Goal: Task Accomplishment & Management: Use online tool/utility

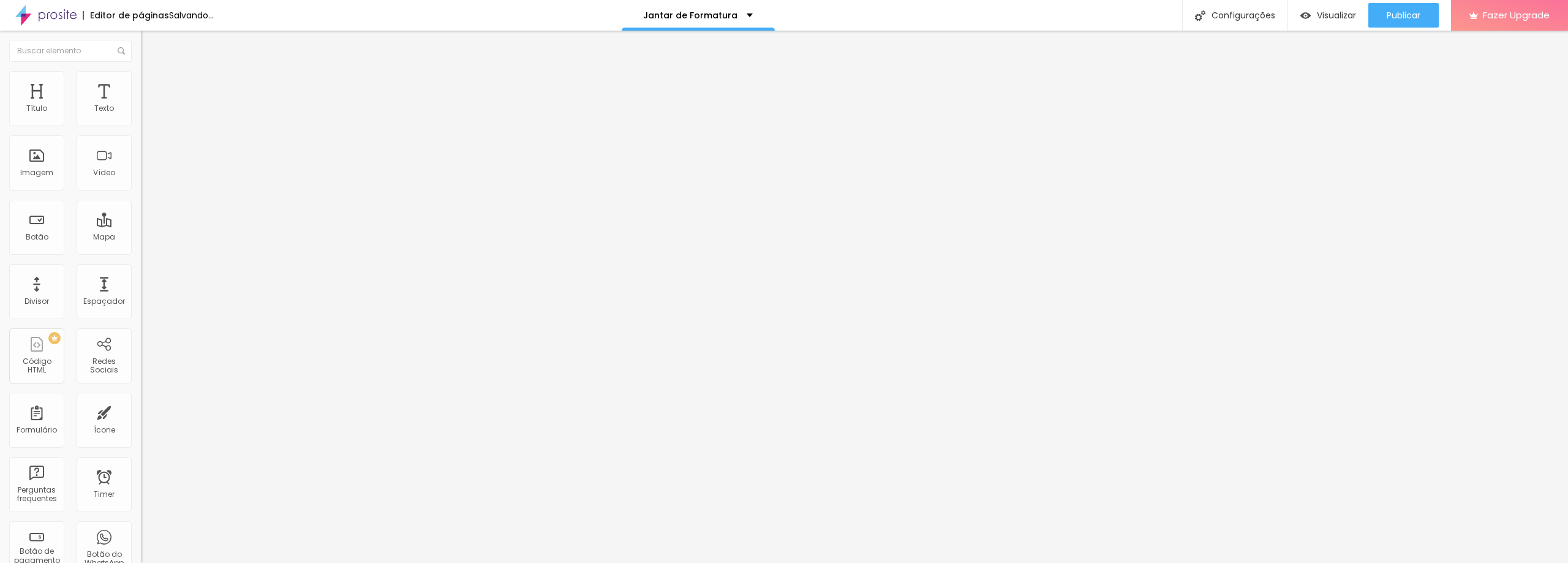
click at [152, 85] on span "Estilo" at bounding box center [161, 80] width 19 height 10
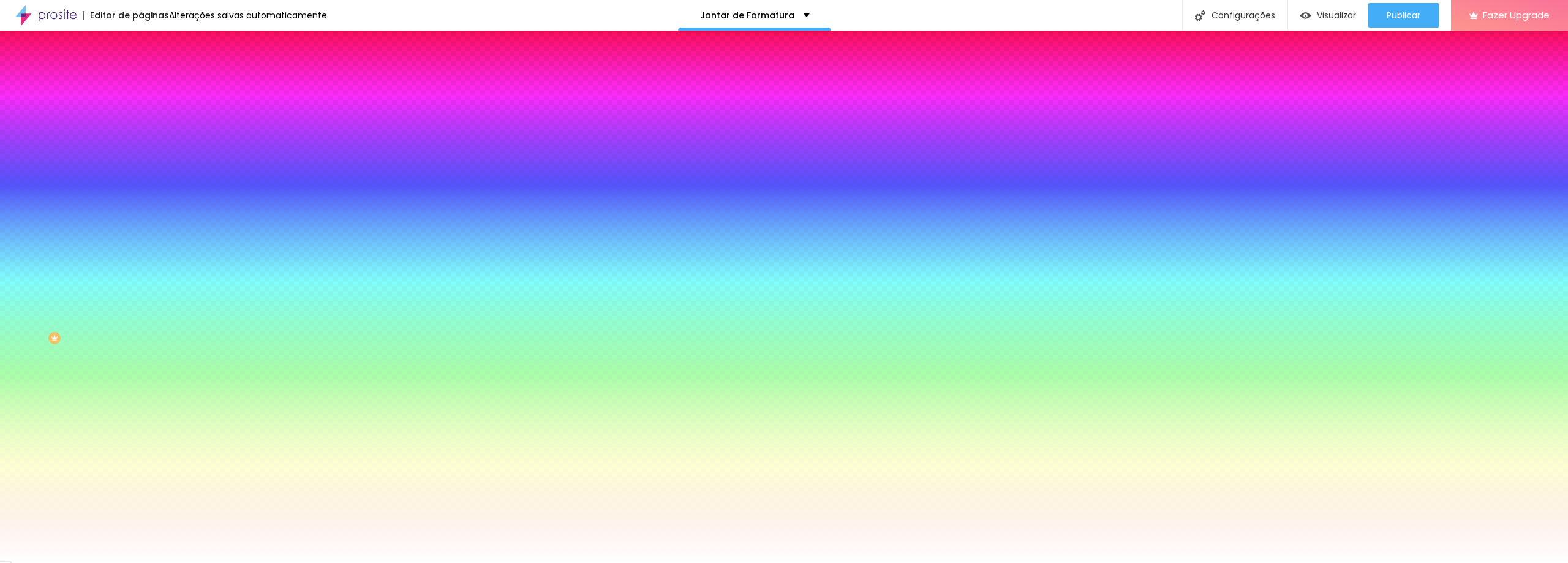
click at [141, 112] on span "Trocar imagem" at bounding box center [174, 107] width 67 height 10
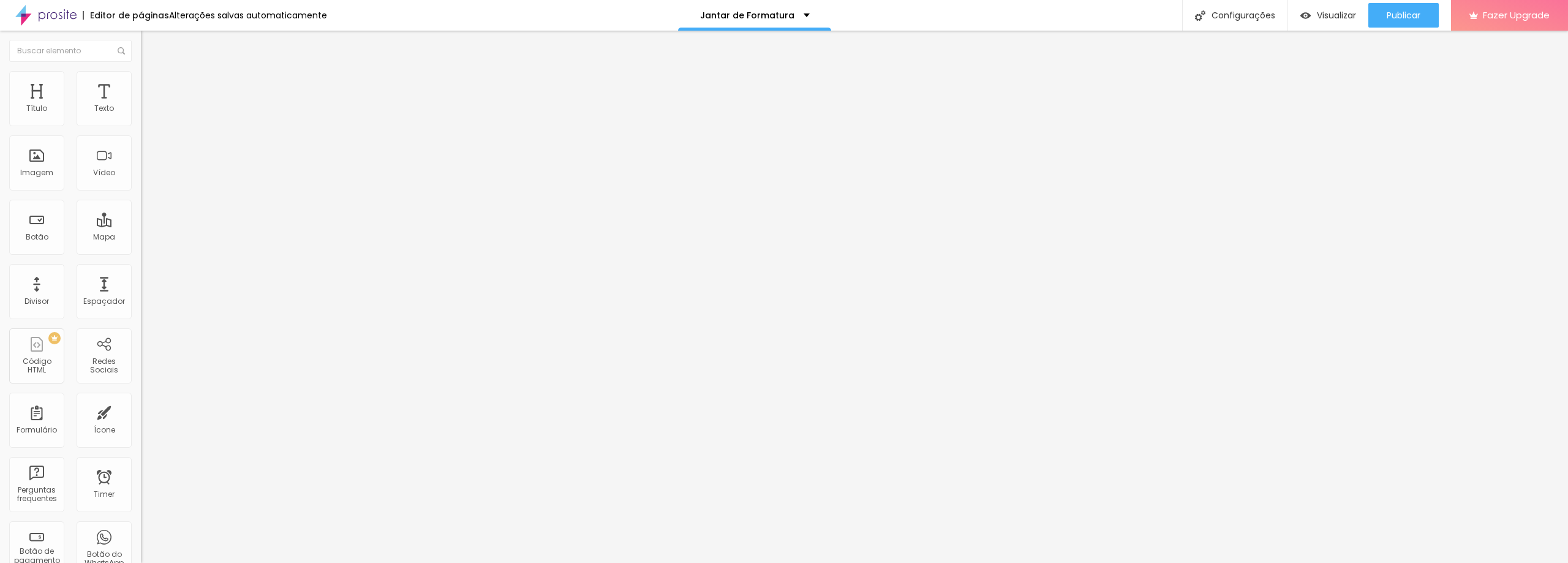
click at [150, 48] on div "Editar Coluna" at bounding box center [188, 45] width 76 height 10
type input "59"
type input "281"
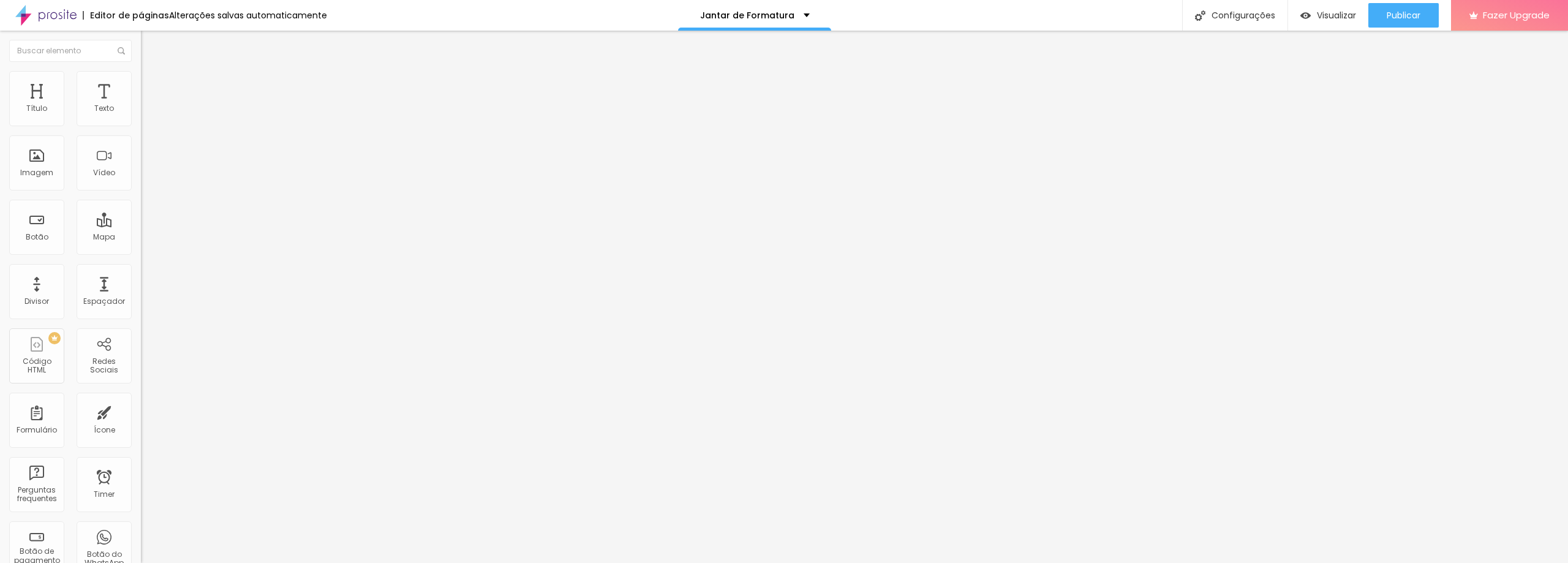
type input "399"
type input "420"
type input "500"
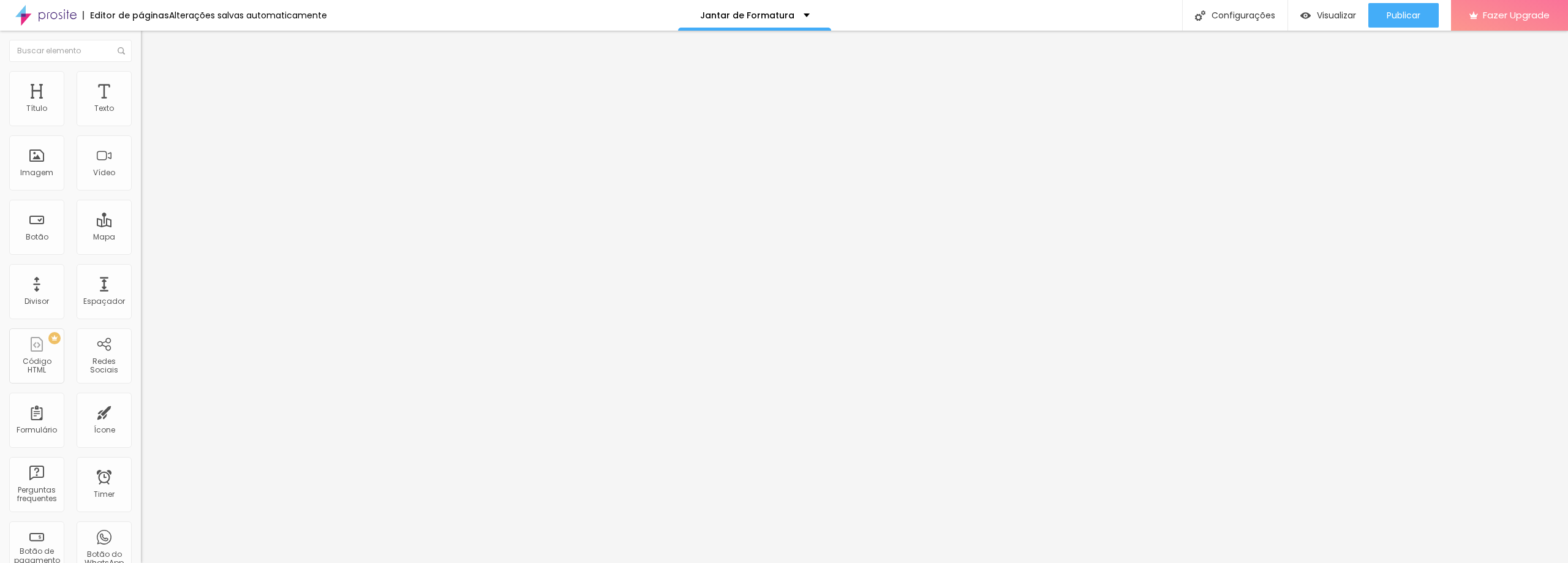
type input "500"
type input "487"
type input "446"
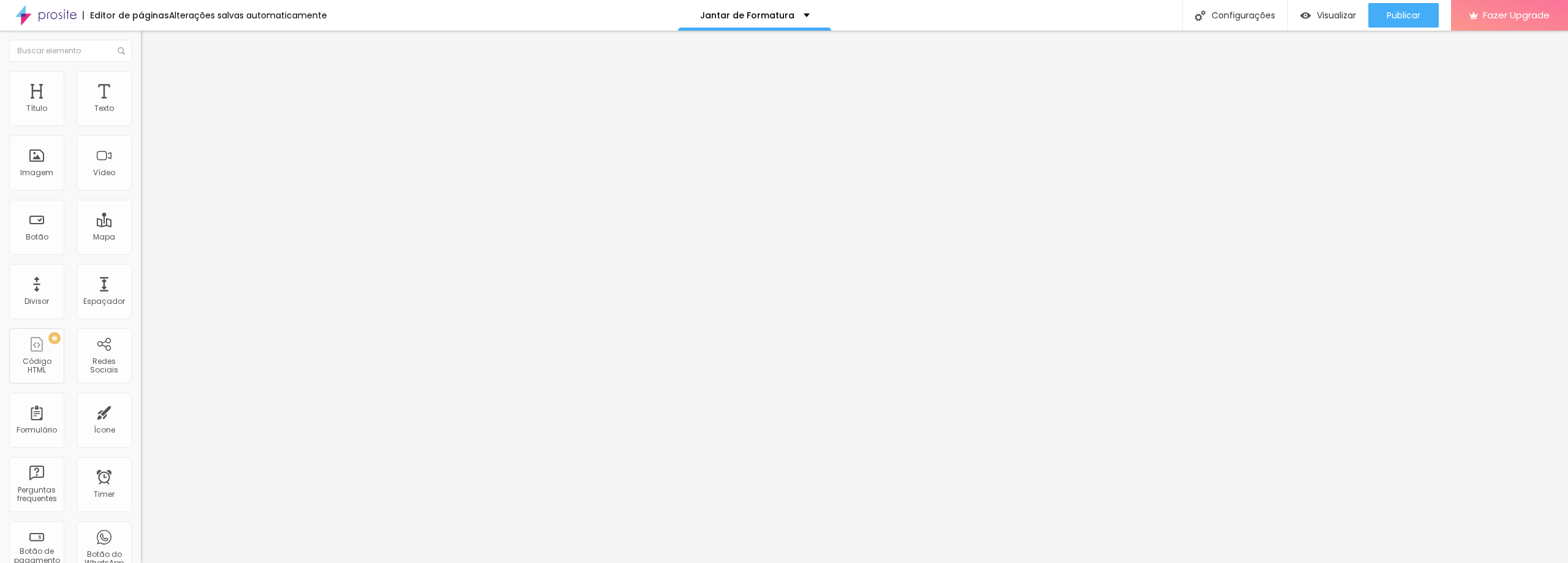
type input "405"
type input "219"
type input "141"
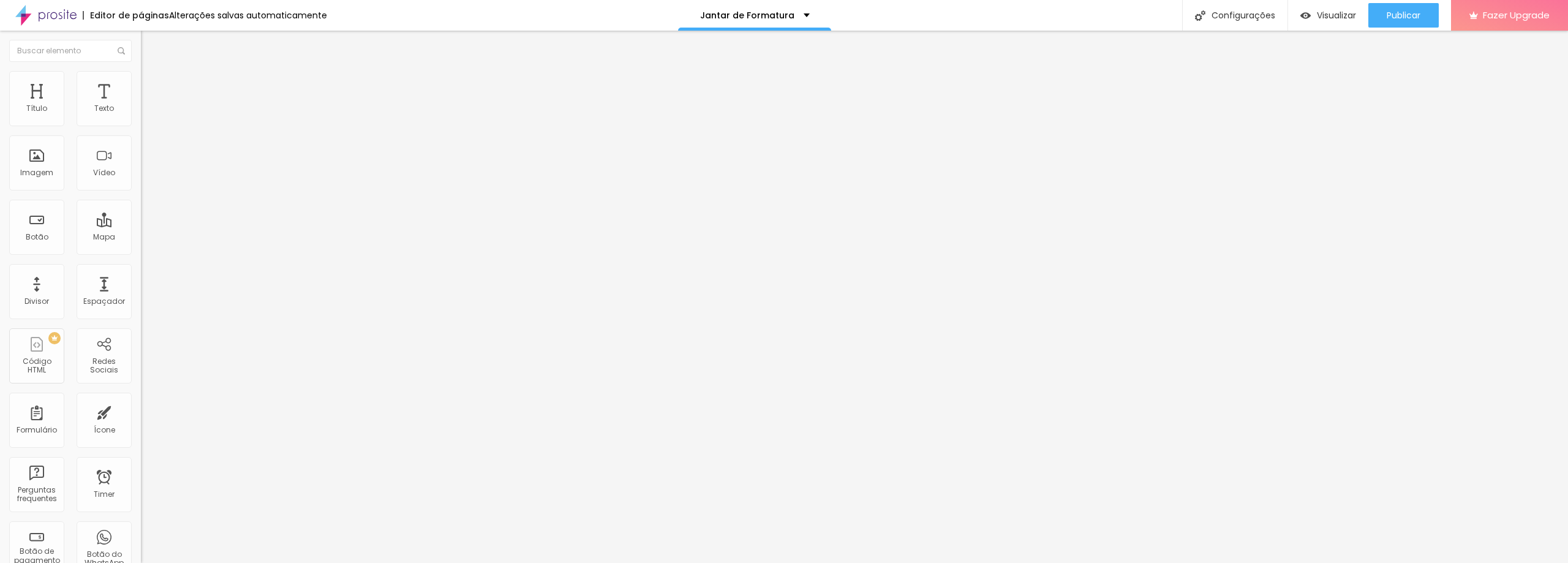
type input "141"
type input "121"
type input "95"
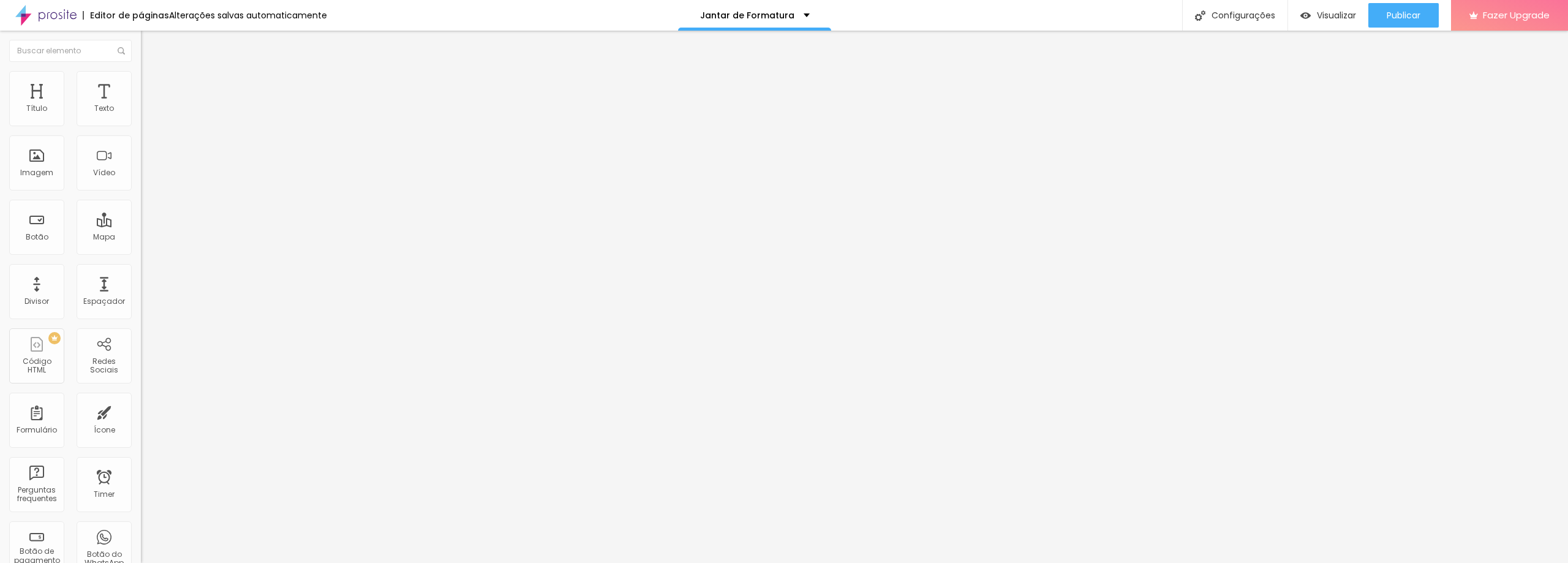
type input "59"
type input "33"
type input "10"
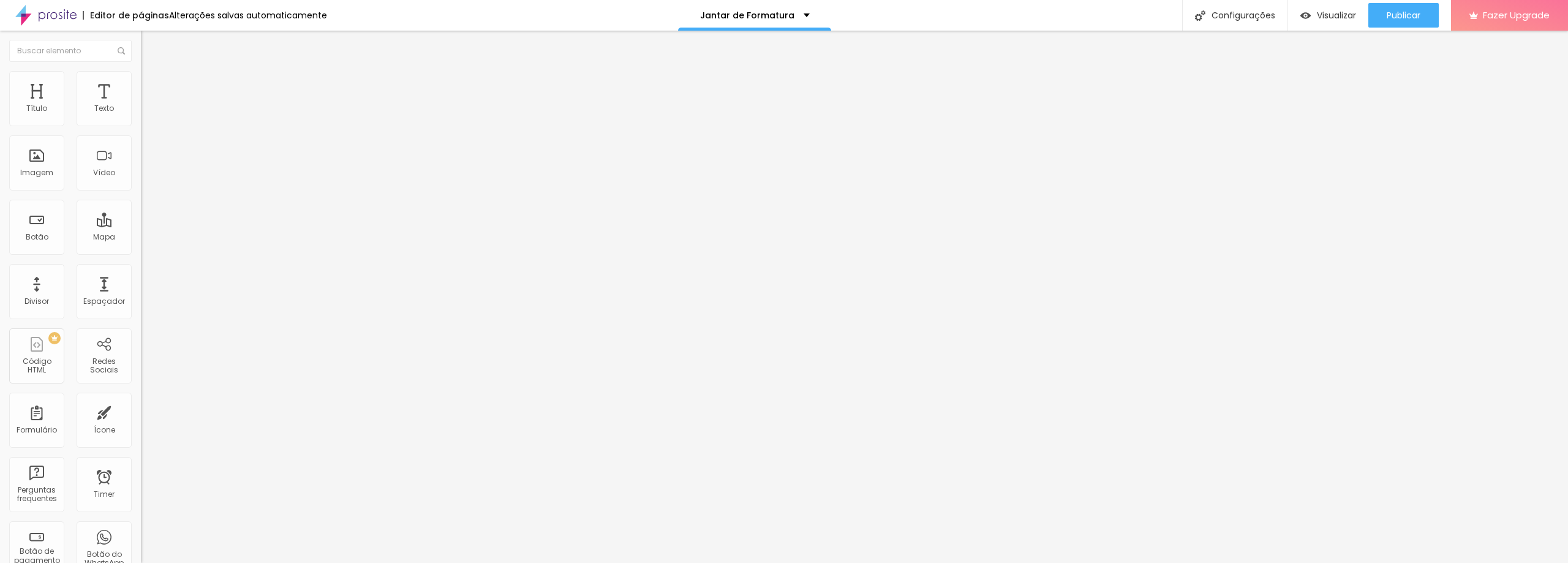
type input "10"
drag, startPoint x: 59, startPoint y: 123, endPoint x: 0, endPoint y: 134, distance: 60.0
type input "10"
click at [141, 226] on input "range" at bounding box center [180, 230] width 79 height 10
click at [141, 76] on img at bounding box center [146, 76] width 11 height 11
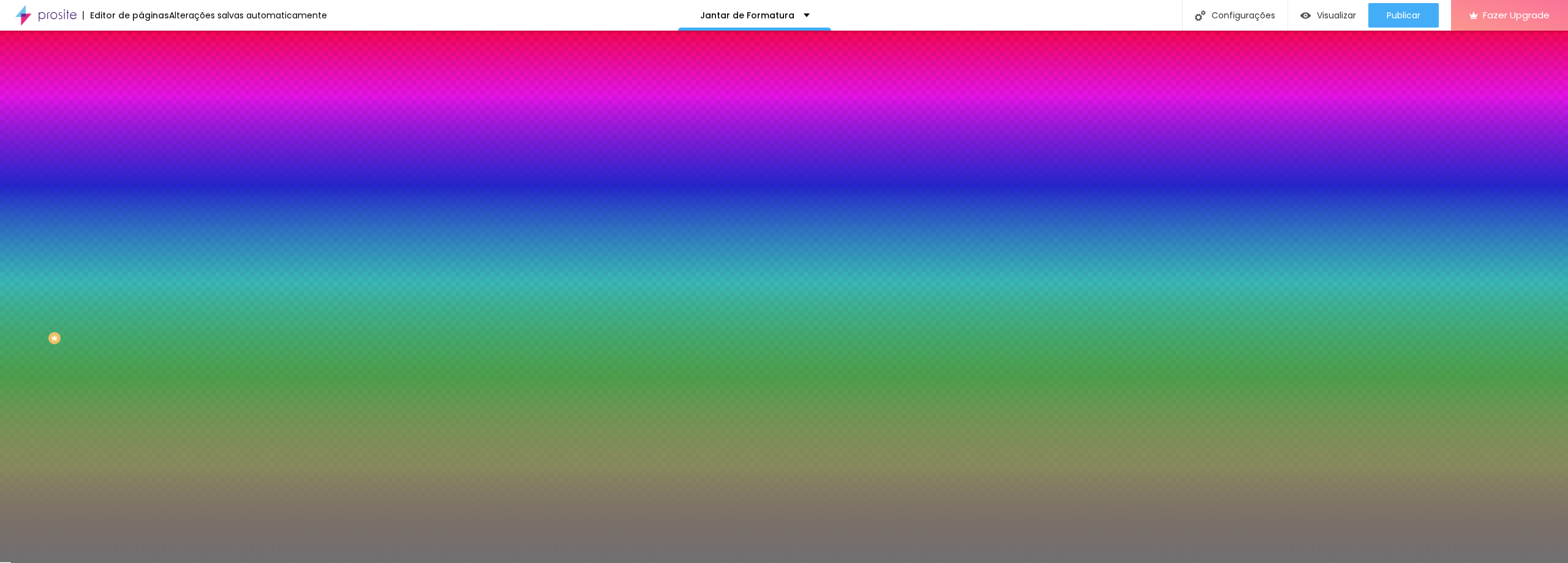
type input "54"
type input "56"
type input "73"
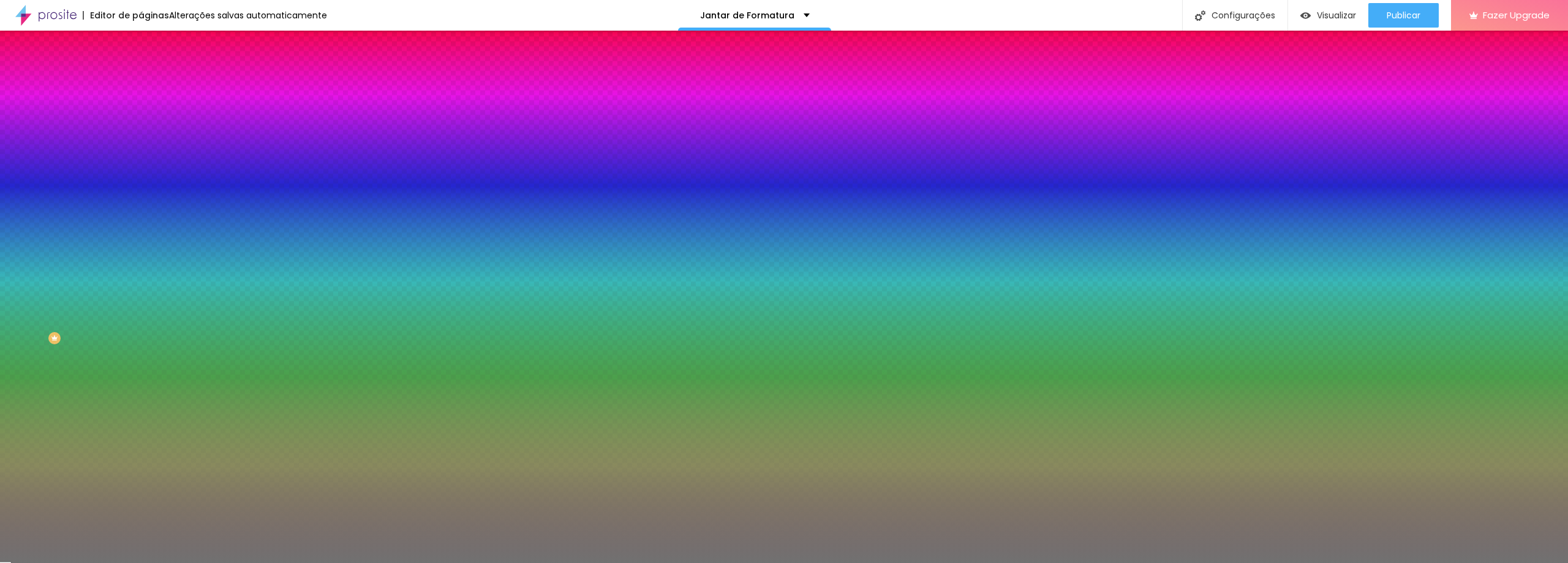
type input "73"
type input "77"
type input "81"
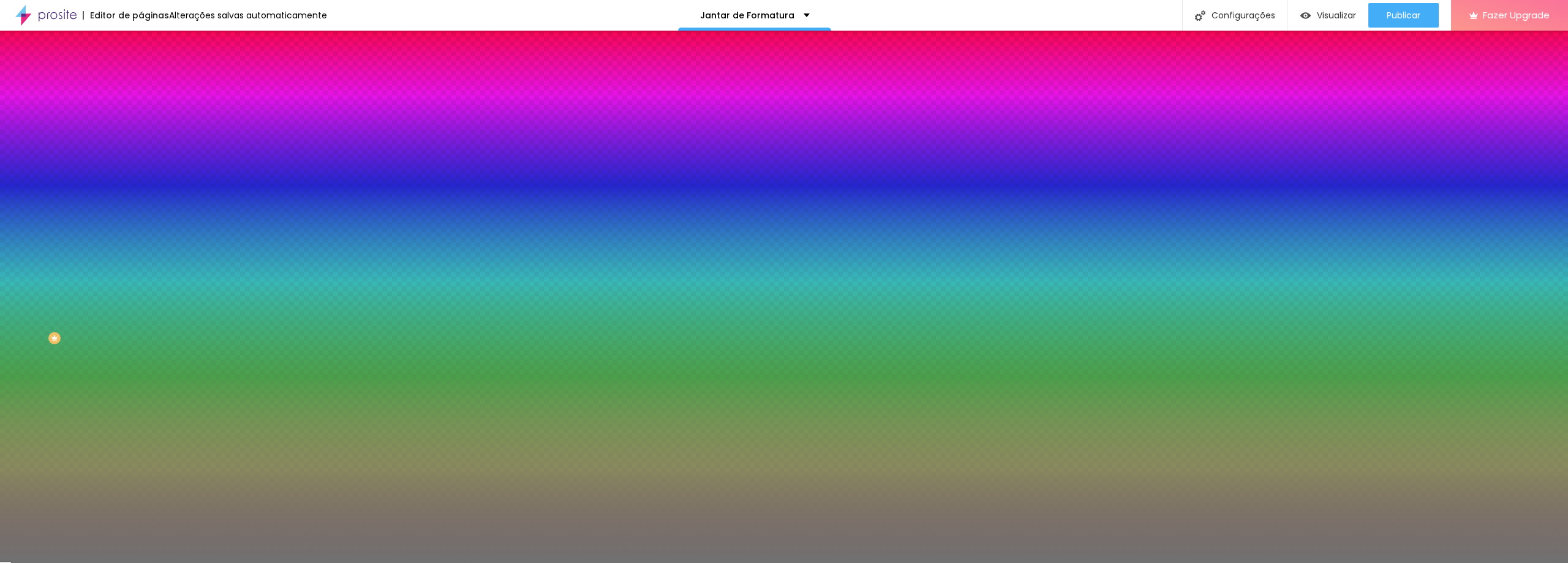
type input "87"
type input "93"
type input "100"
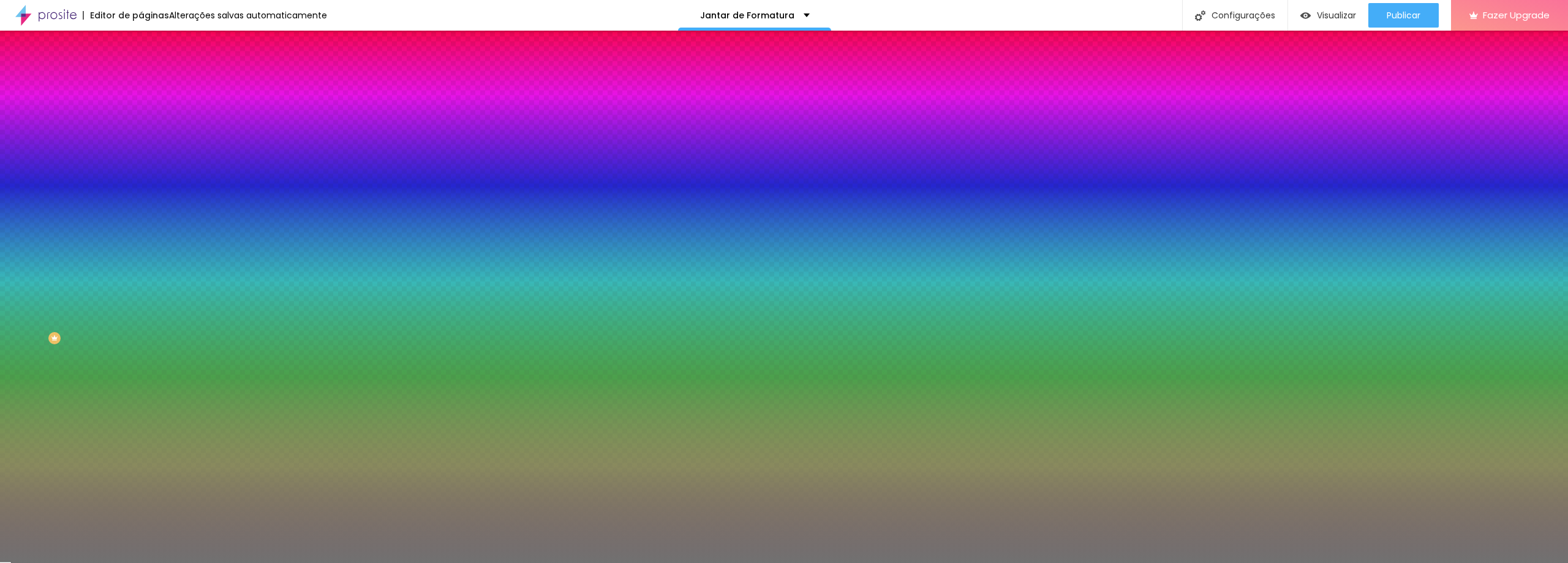
drag, startPoint x: 66, startPoint y: 160, endPoint x: 187, endPoint y: 161, distance: 121.0
type input "100"
click at [187, 159] on input "range" at bounding box center [180, 154] width 79 height 10
type input "25"
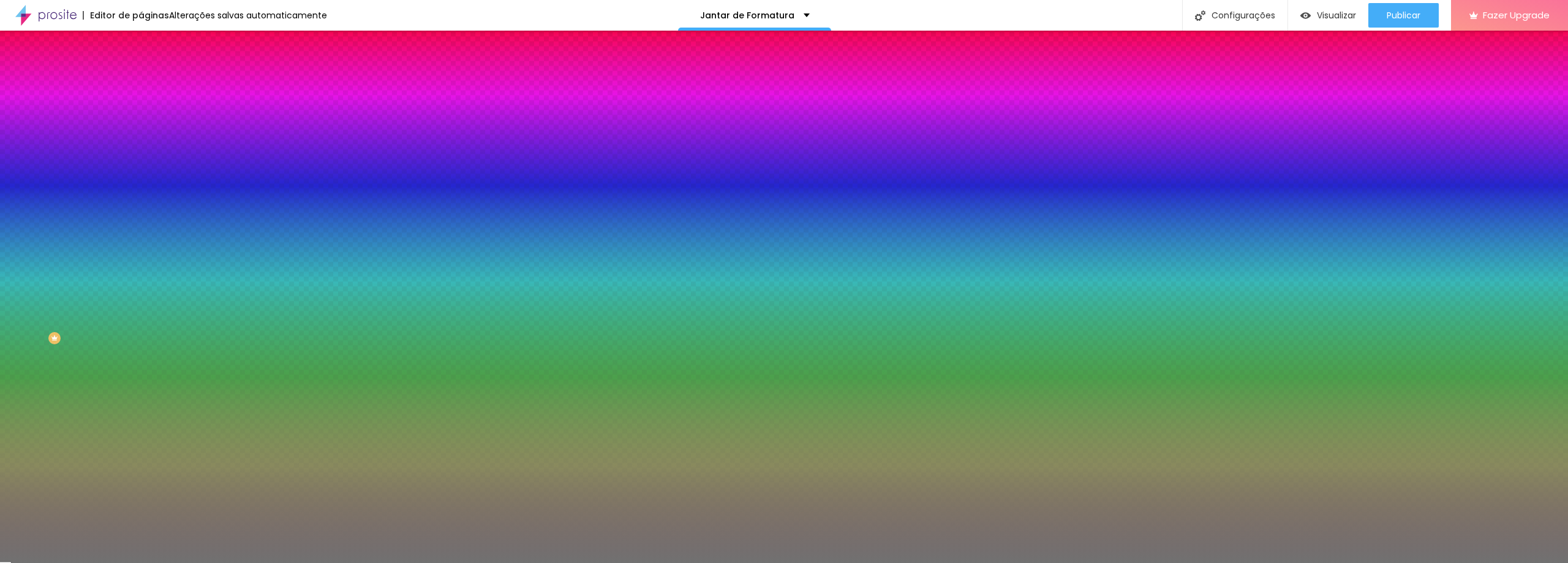
type input "13"
type input "5"
type input "1"
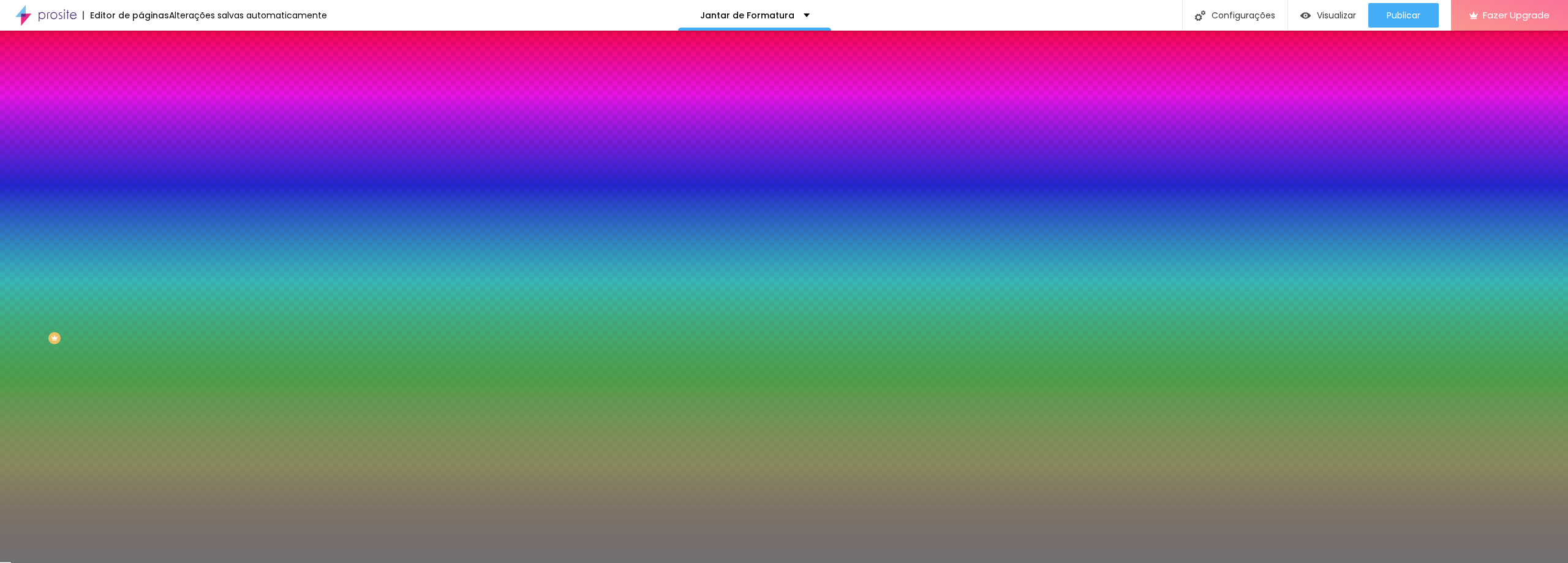
drag, startPoint x: 54, startPoint y: 193, endPoint x: 0, endPoint y: 221, distance: 60.8
type input "1"
click at [141, 191] on input "range" at bounding box center [180, 186] width 79 height 10
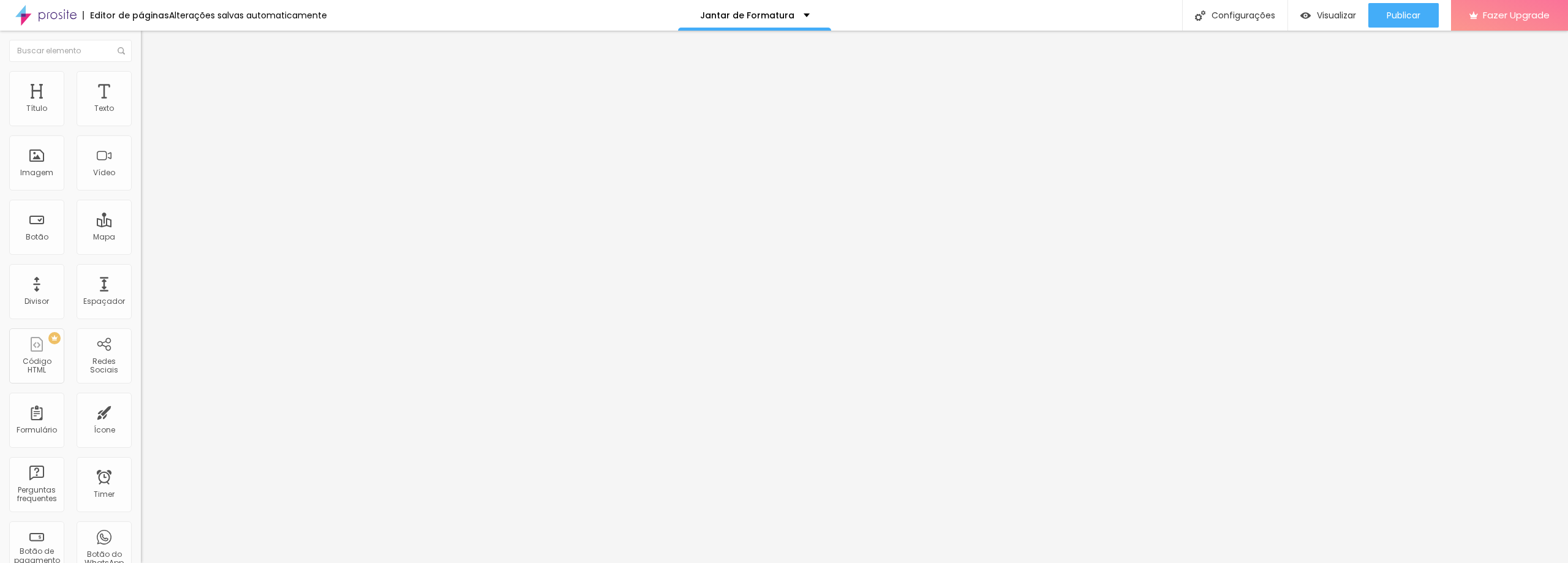
click at [141, 81] on li "Estilo" at bounding box center [211, 77] width 141 height 12
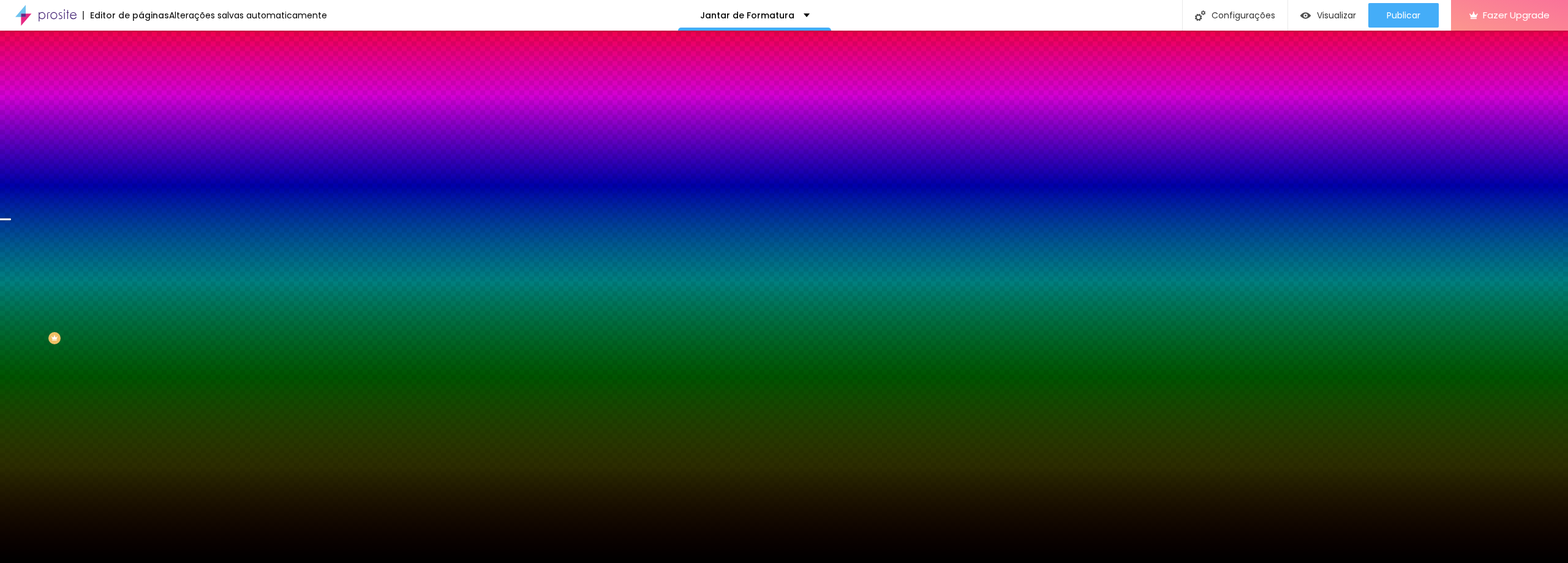
click at [141, 112] on div "Trocar imagem" at bounding box center [211, 107] width 141 height 8
click at [141, 112] on span "Trocar imagem" at bounding box center [174, 107] width 67 height 10
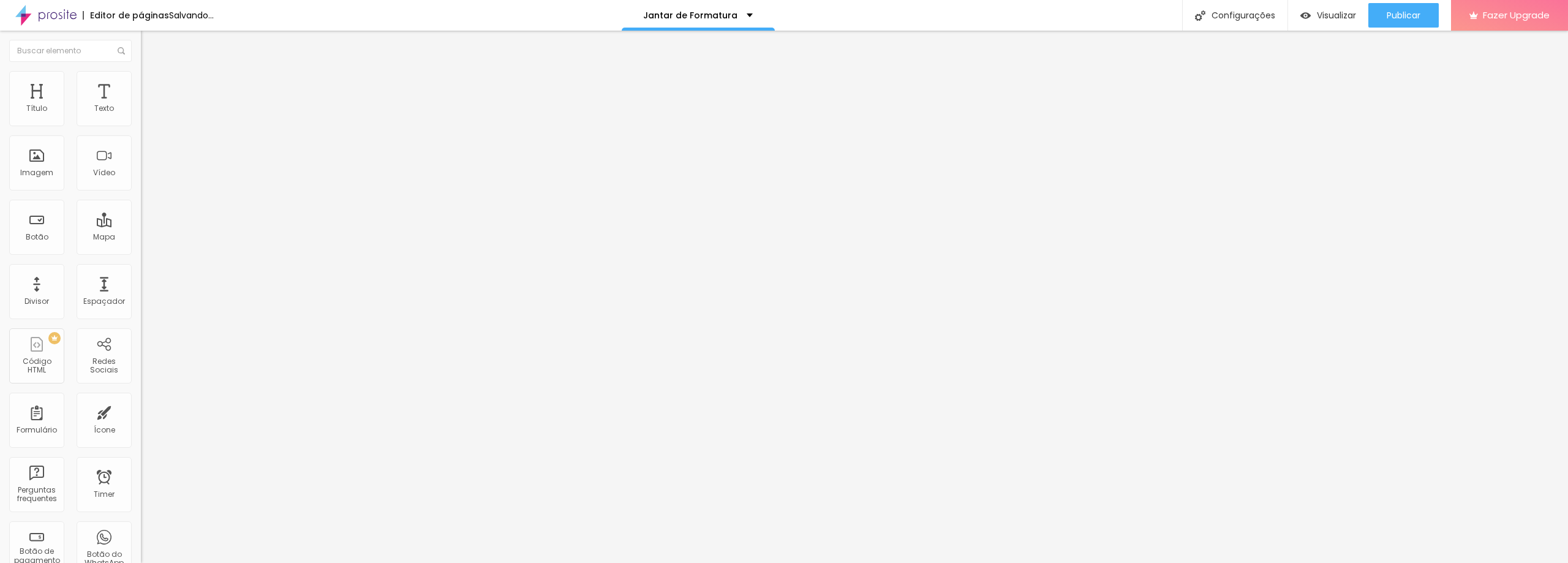
click at [141, 105] on span "Trocar imagem" at bounding box center [174, 100] width 67 height 10
click at [152, 85] on span "Estilo" at bounding box center [161, 80] width 19 height 10
type input "95"
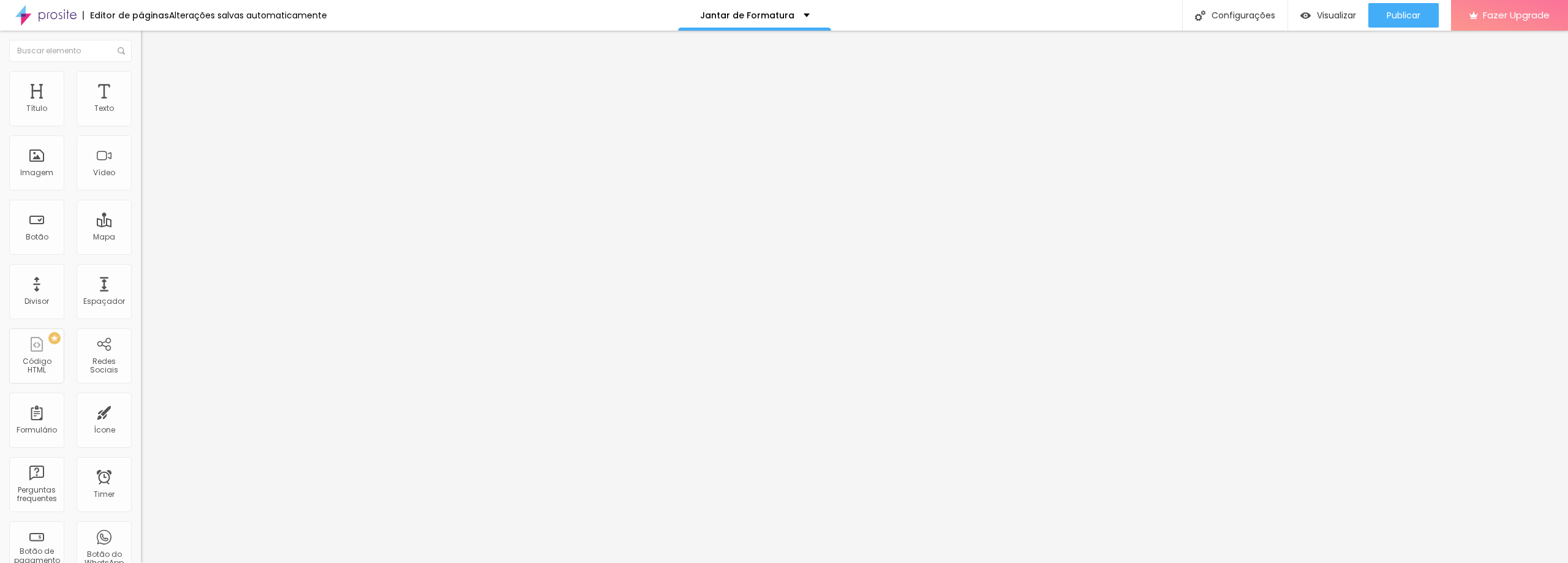
type input "95"
type input "85"
type input "80"
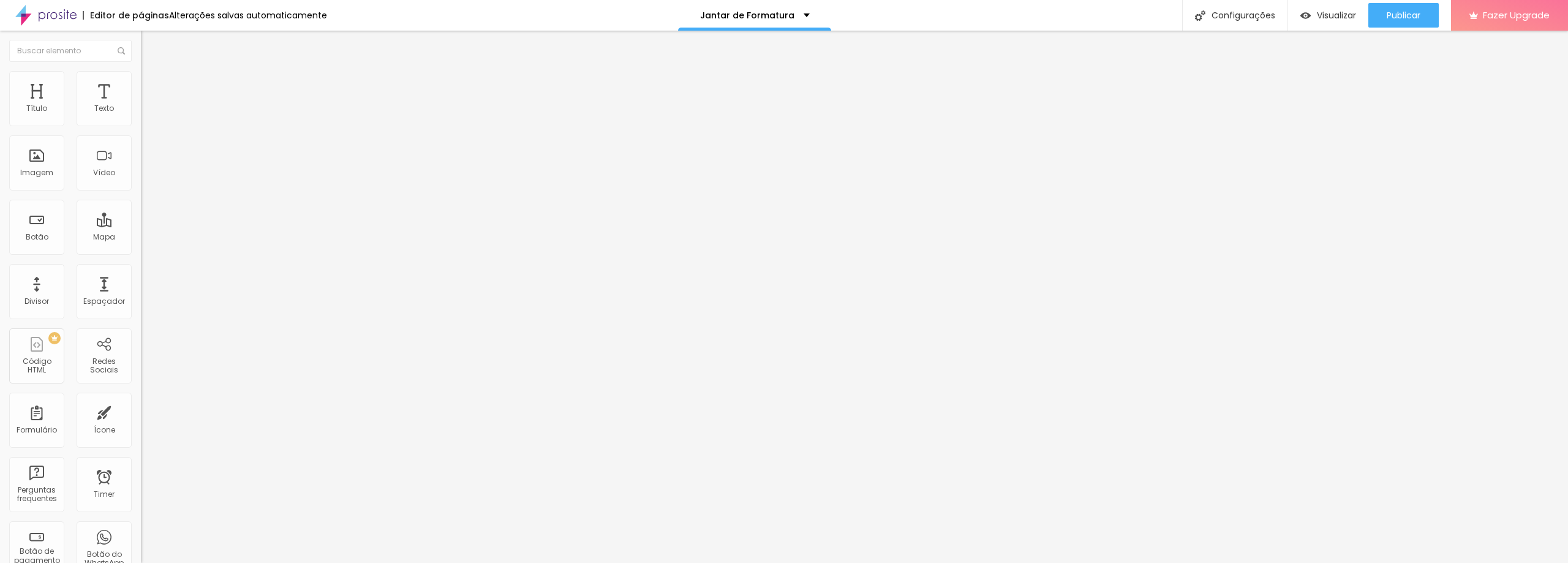
type input "75"
type input "70"
type input "65"
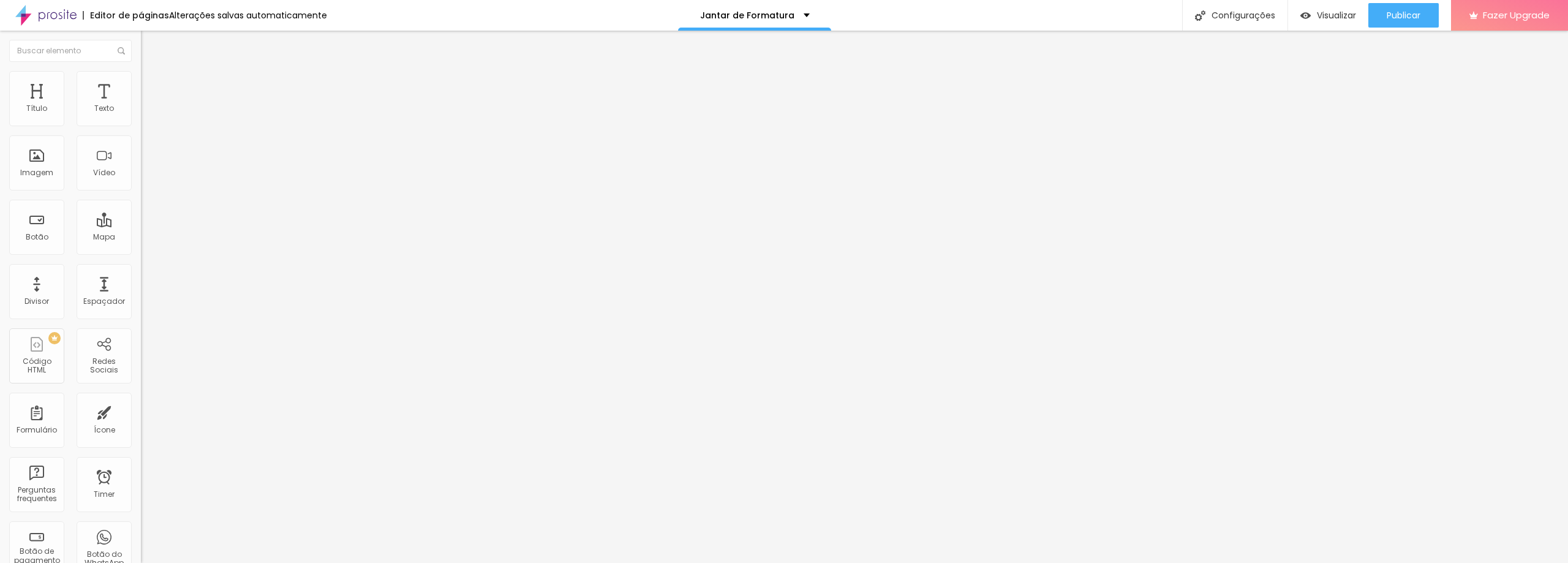
type input "65"
type input "60"
type input "55"
drag, startPoint x: 126, startPoint y: 135, endPoint x: 72, endPoint y: 123, distance: 55.3
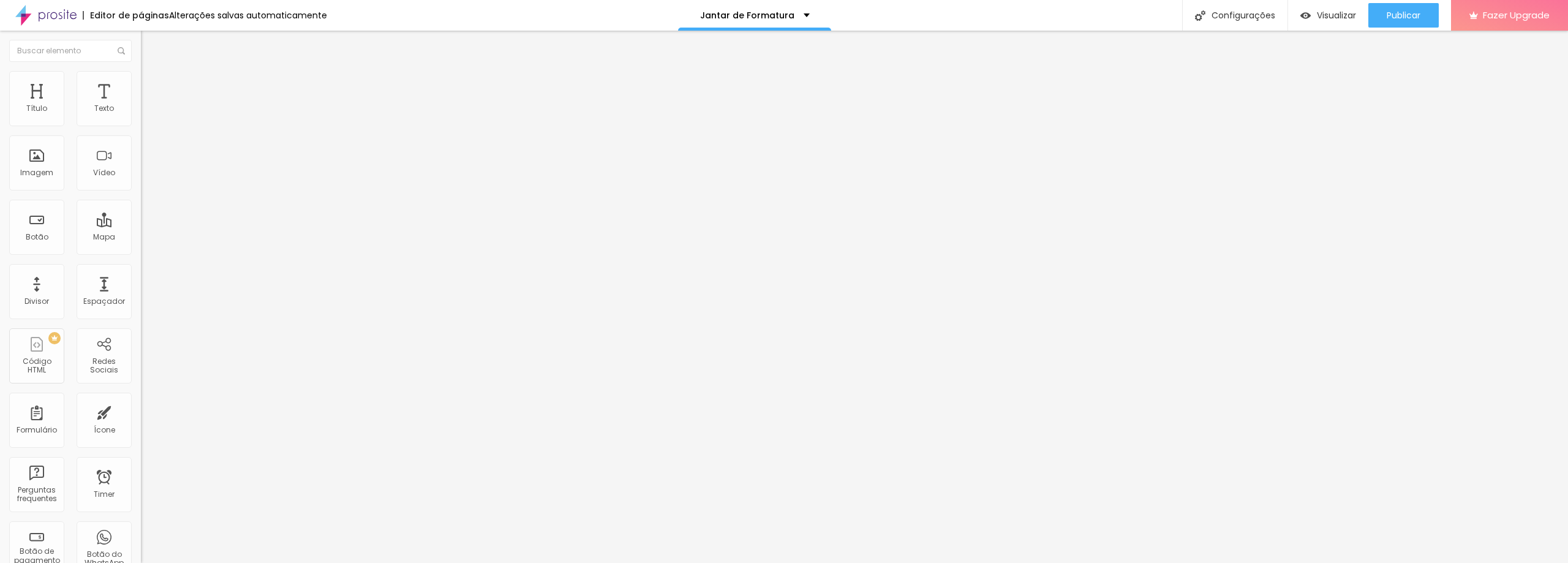
type input "55"
click at [141, 123] on input "range" at bounding box center [180, 120] width 79 height 10
type input "60"
type input "65"
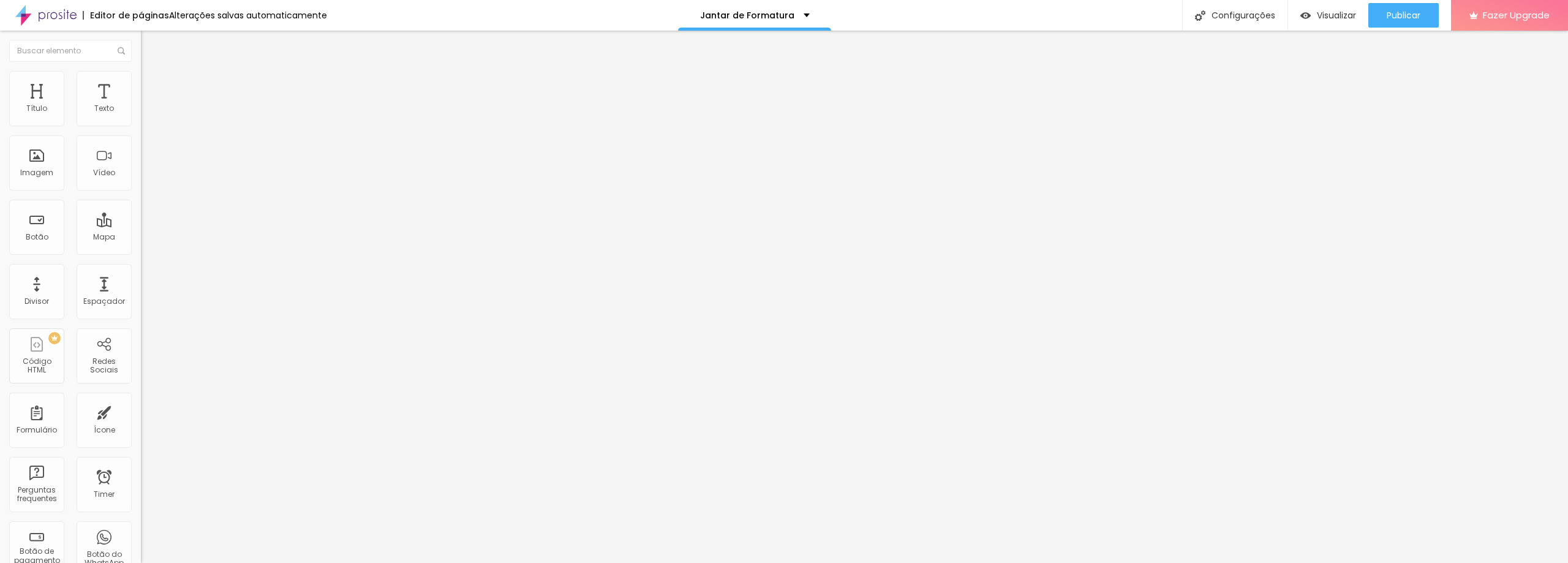
type input "65"
type input "70"
type input "75"
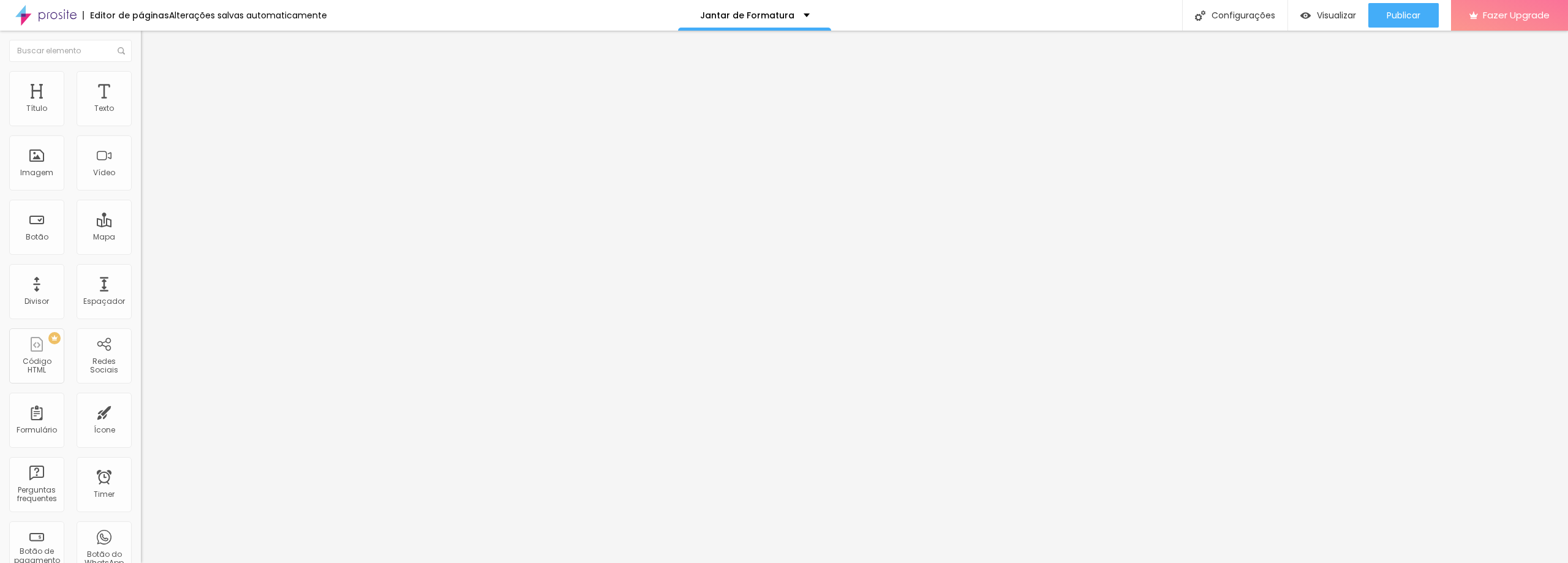
type input "80"
type input "85"
type input "90"
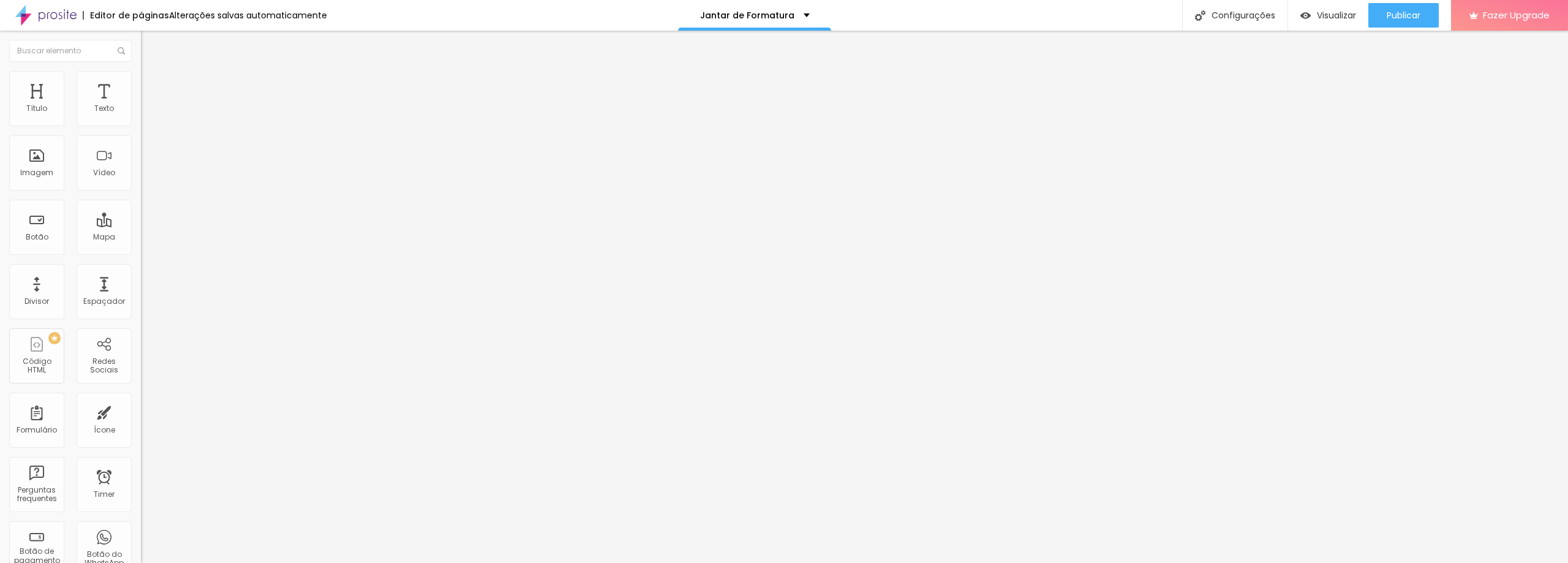
type input "90"
type input "95"
type input "100"
drag, startPoint x: 89, startPoint y: 134, endPoint x: 155, endPoint y: 146, distance: 67.1
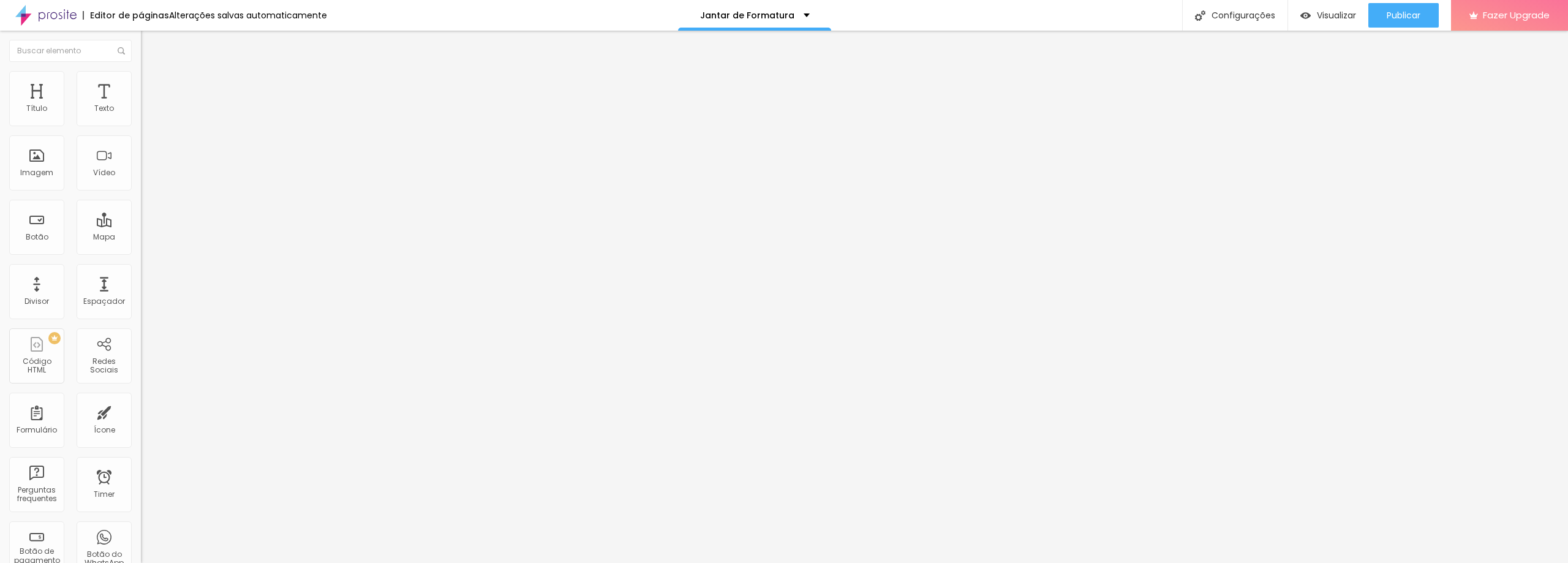
type input "100"
click at [155, 125] on input "range" at bounding box center [180, 120] width 79 height 10
click at [1407, 14] on span "Publicar" at bounding box center [1403, 15] width 34 height 10
